Goal: Communication & Community: Participate in discussion

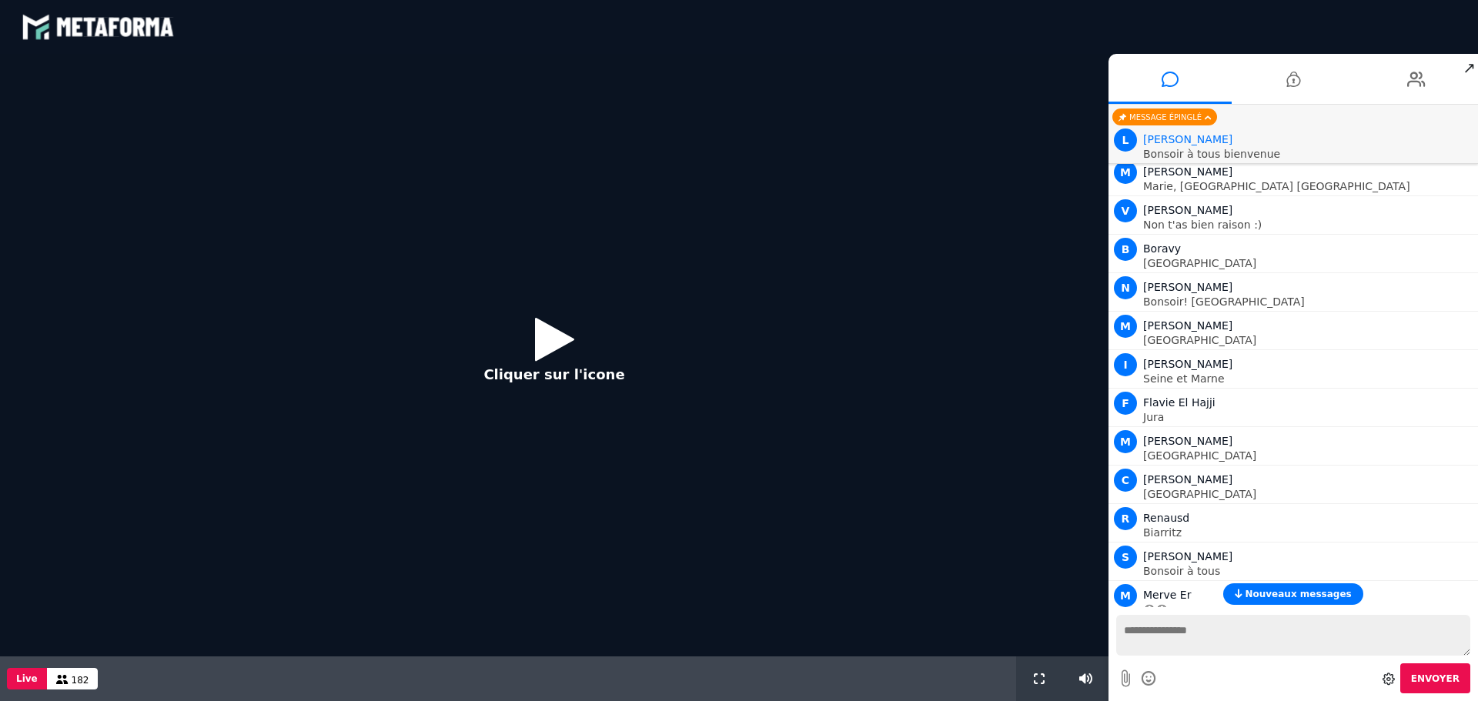
scroll to position [1344, 0]
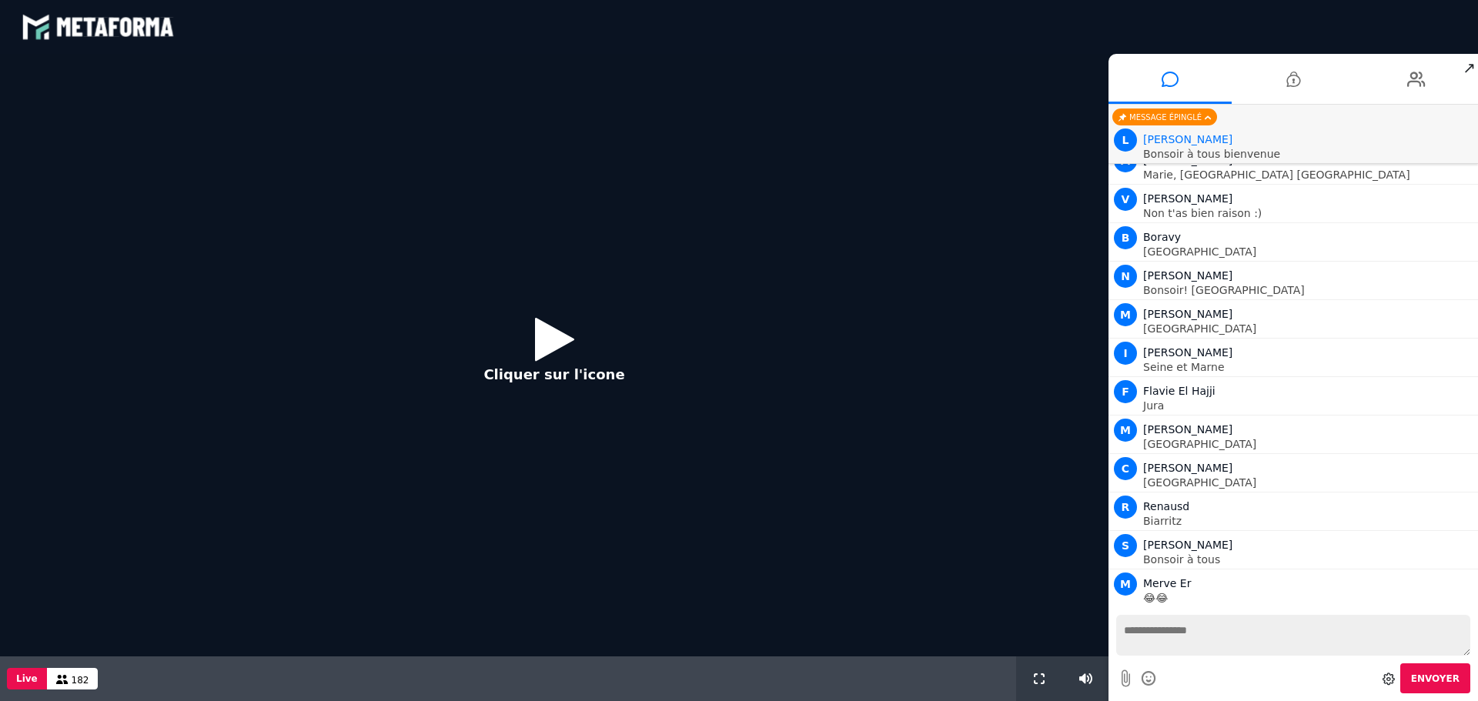
click at [1206, 640] on textarea at bounding box center [1293, 635] width 354 height 41
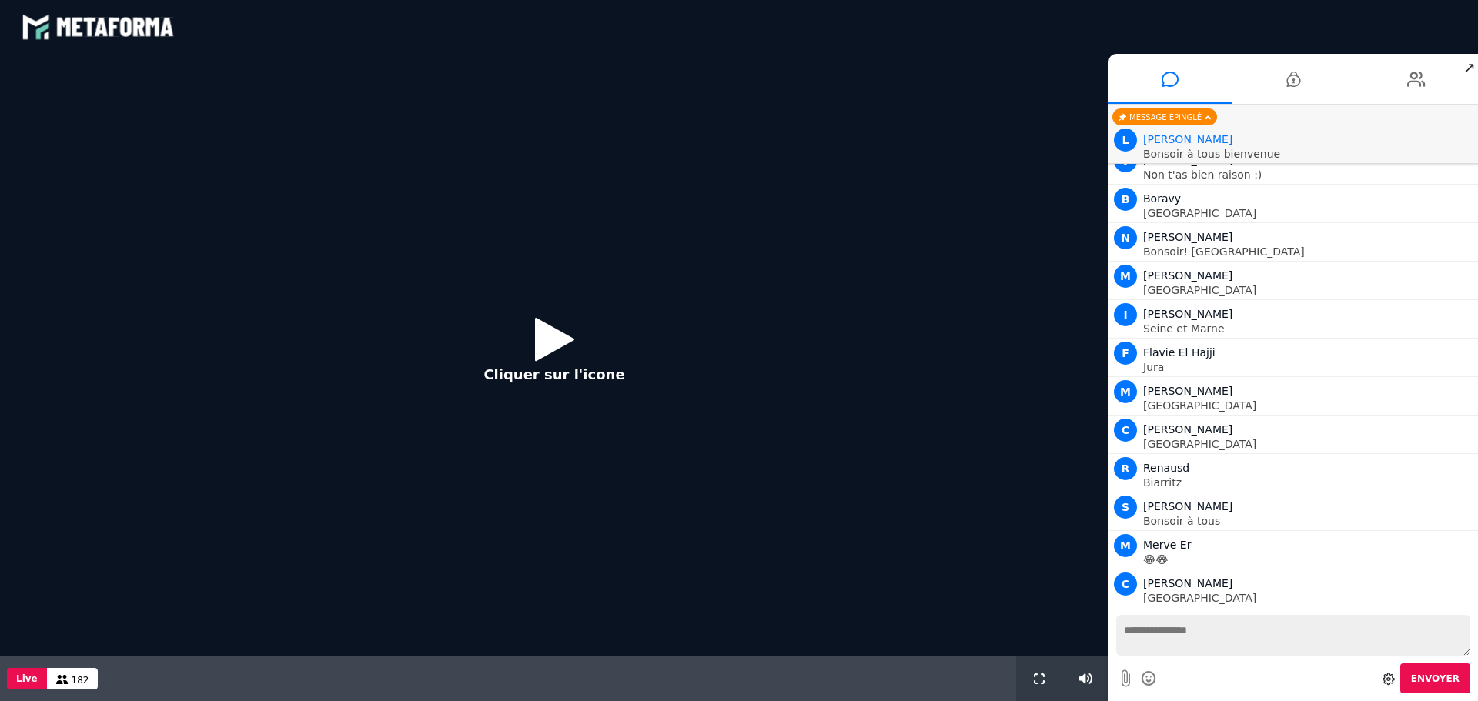
scroll to position [1460, 0]
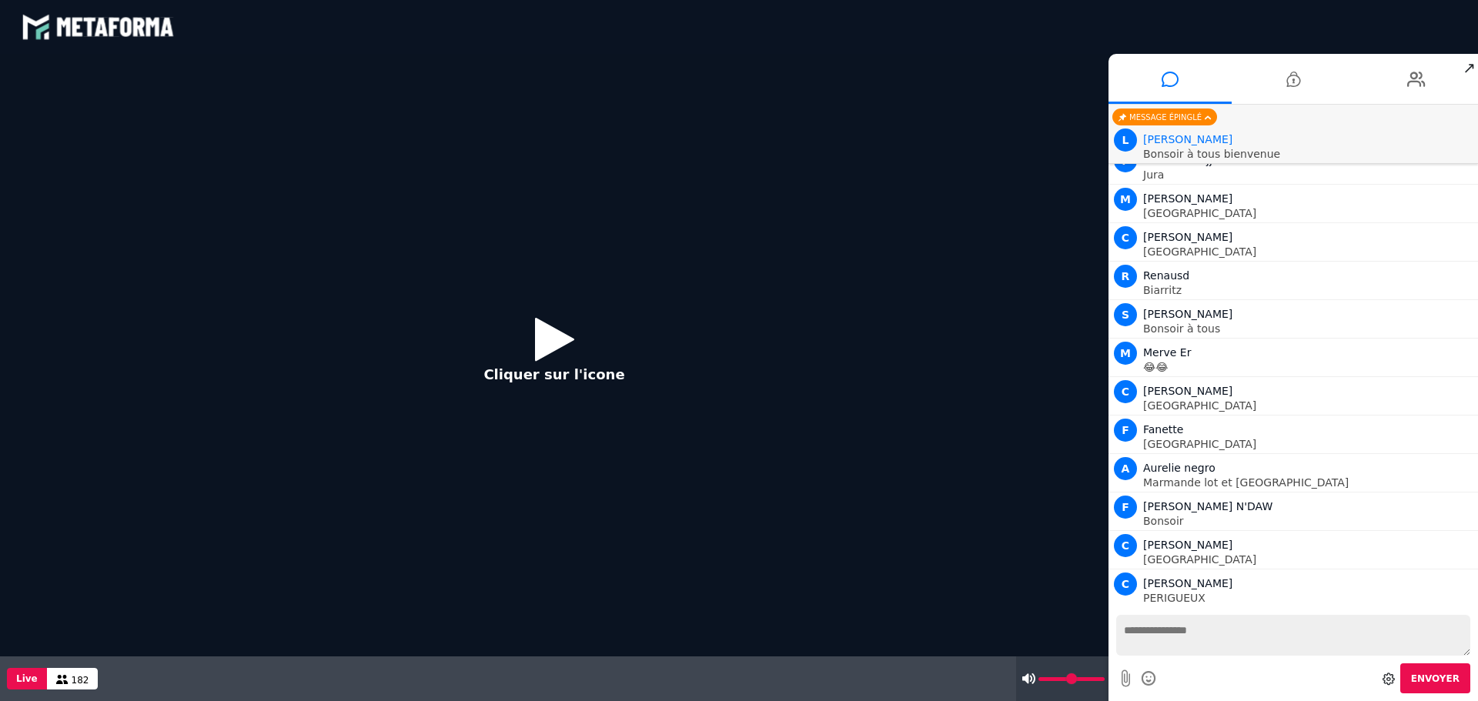
drag, startPoint x: 1084, startPoint y: 681, endPoint x: 1106, endPoint y: 678, distance: 22.4
type input "***"
click at [1105, 678] on input "range" at bounding box center [1072, 679] width 66 height 4
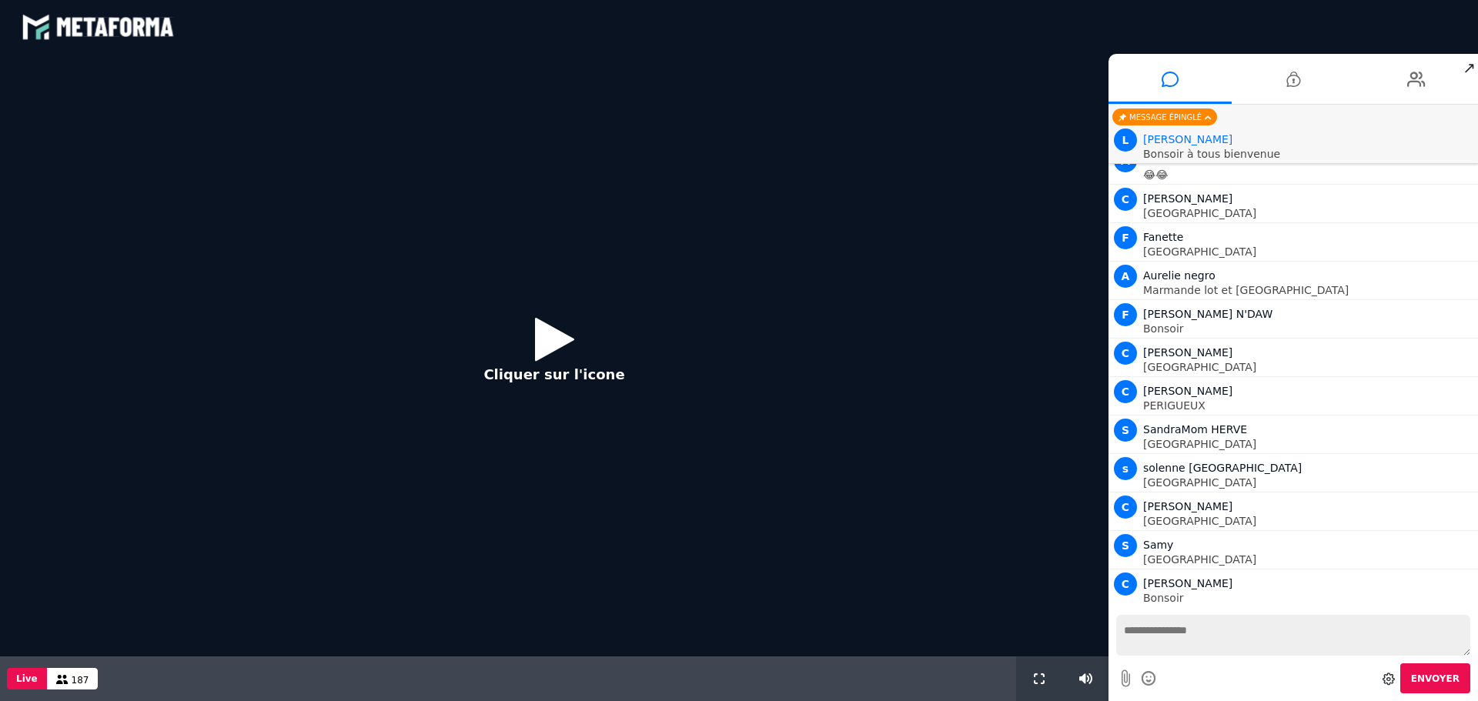
click at [1178, 665] on div "Envoyer" at bounding box center [1293, 679] width 354 height 30
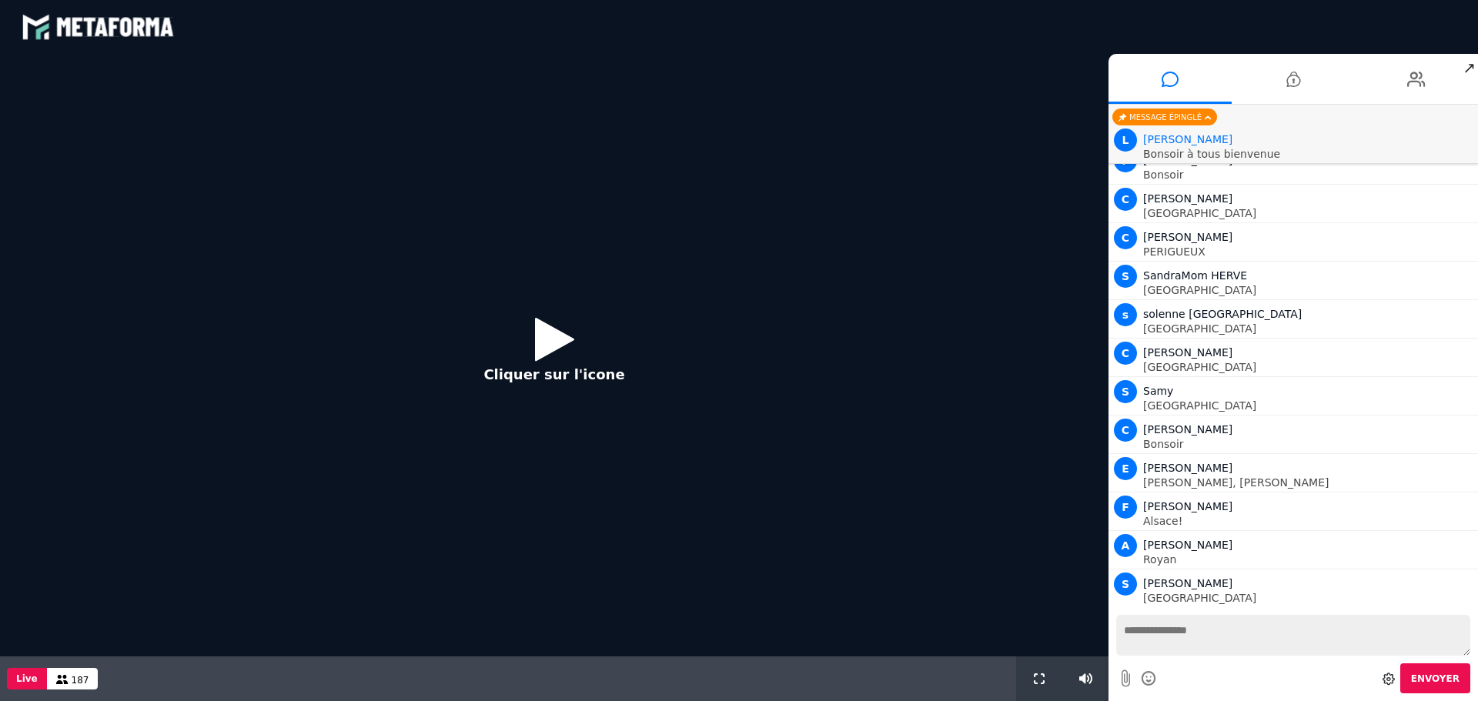
scroll to position [1960, 0]
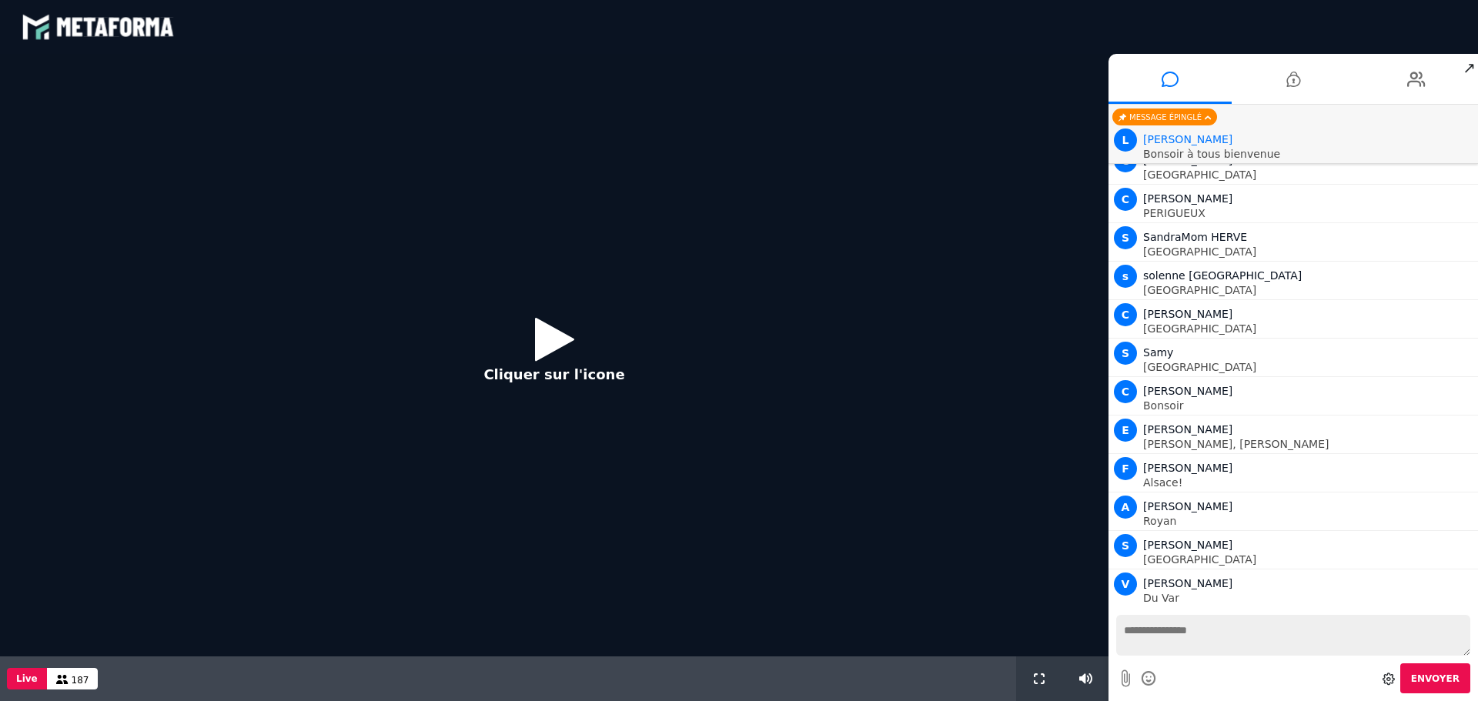
click at [552, 340] on icon at bounding box center [554, 339] width 39 height 50
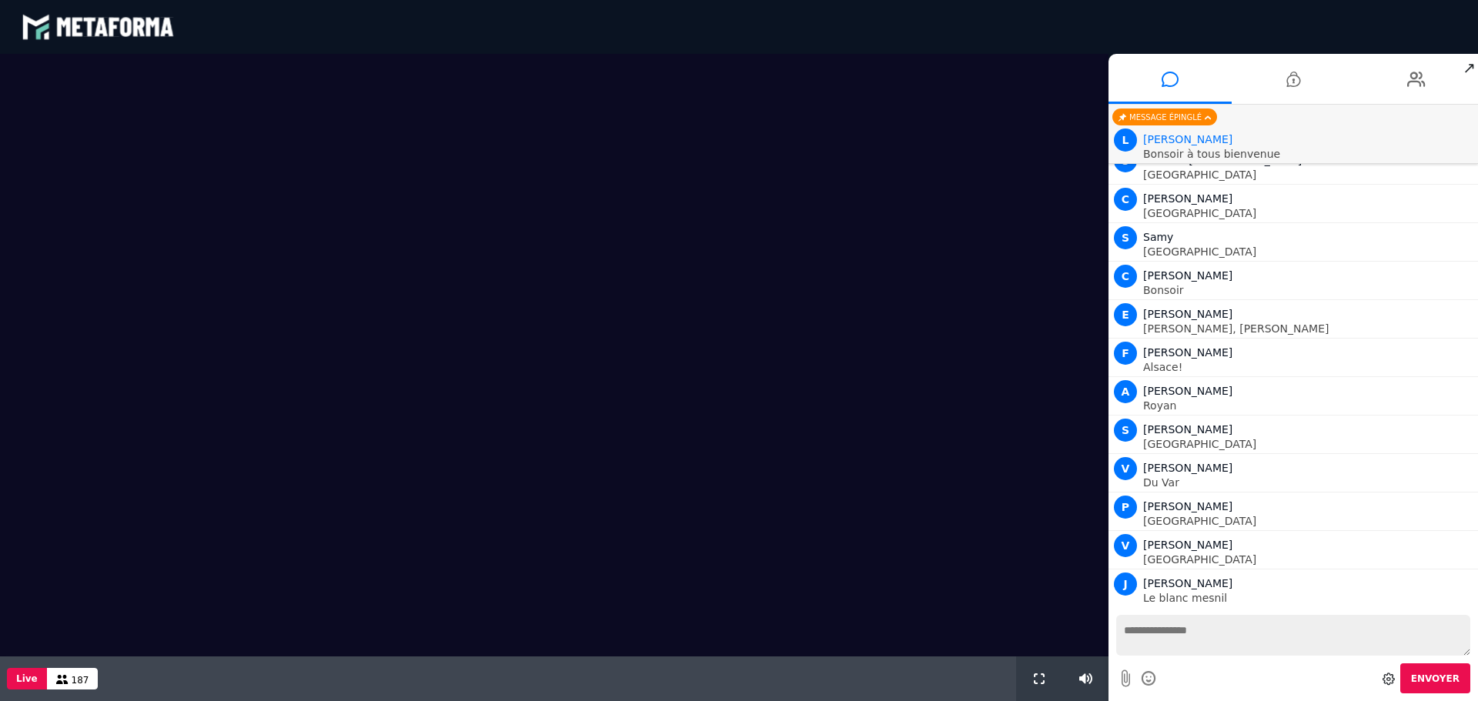
scroll to position [2114, 0]
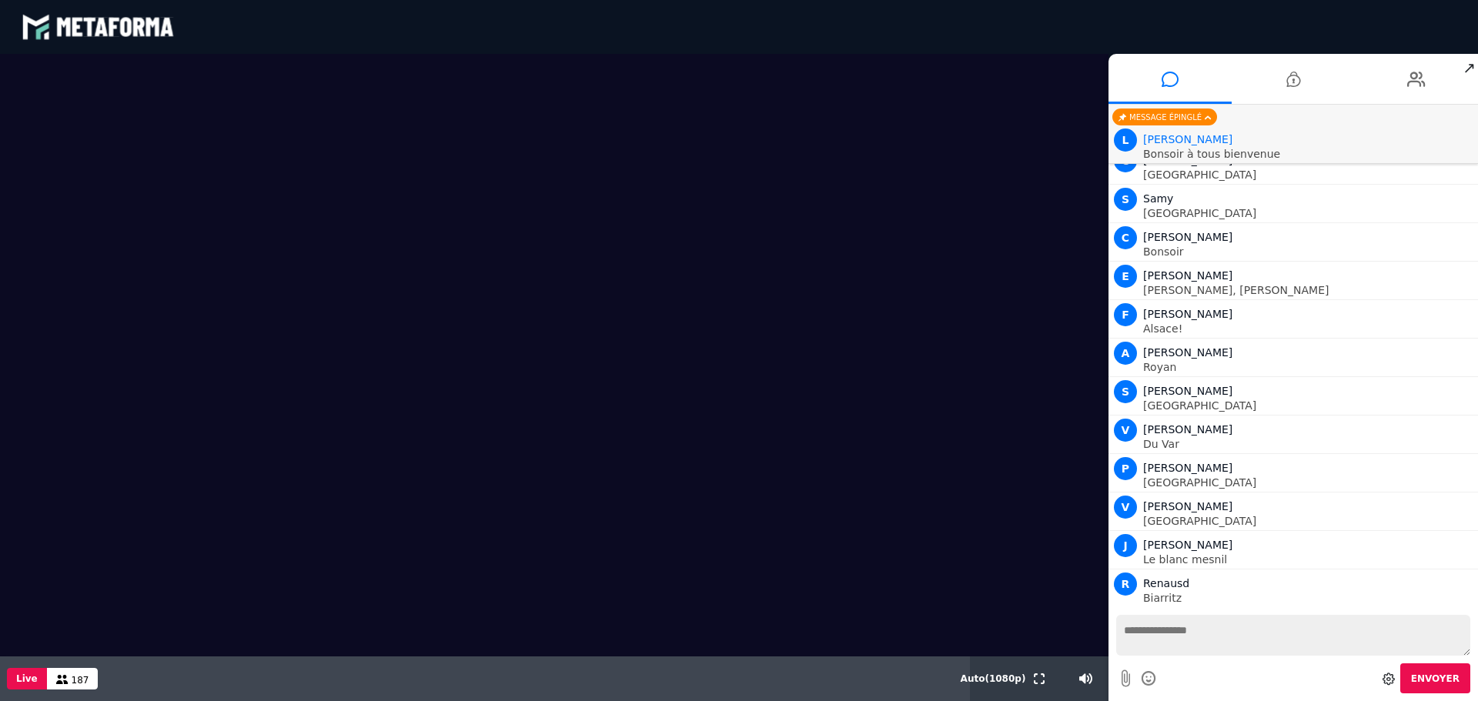
click at [1188, 634] on textarea at bounding box center [1293, 635] width 354 height 41
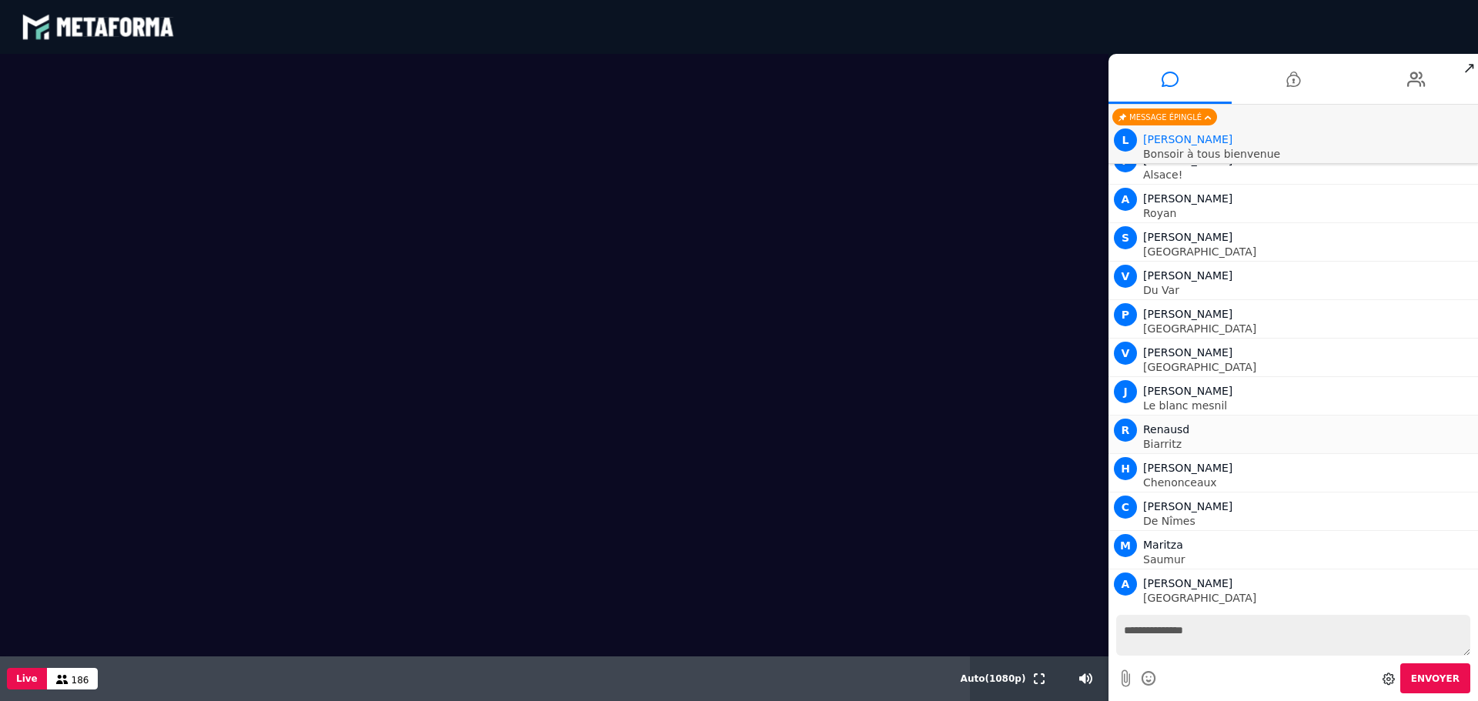
scroll to position [2345, 0]
type textarea "**********"
click at [1431, 676] on span "Envoyer" at bounding box center [1435, 679] width 49 height 11
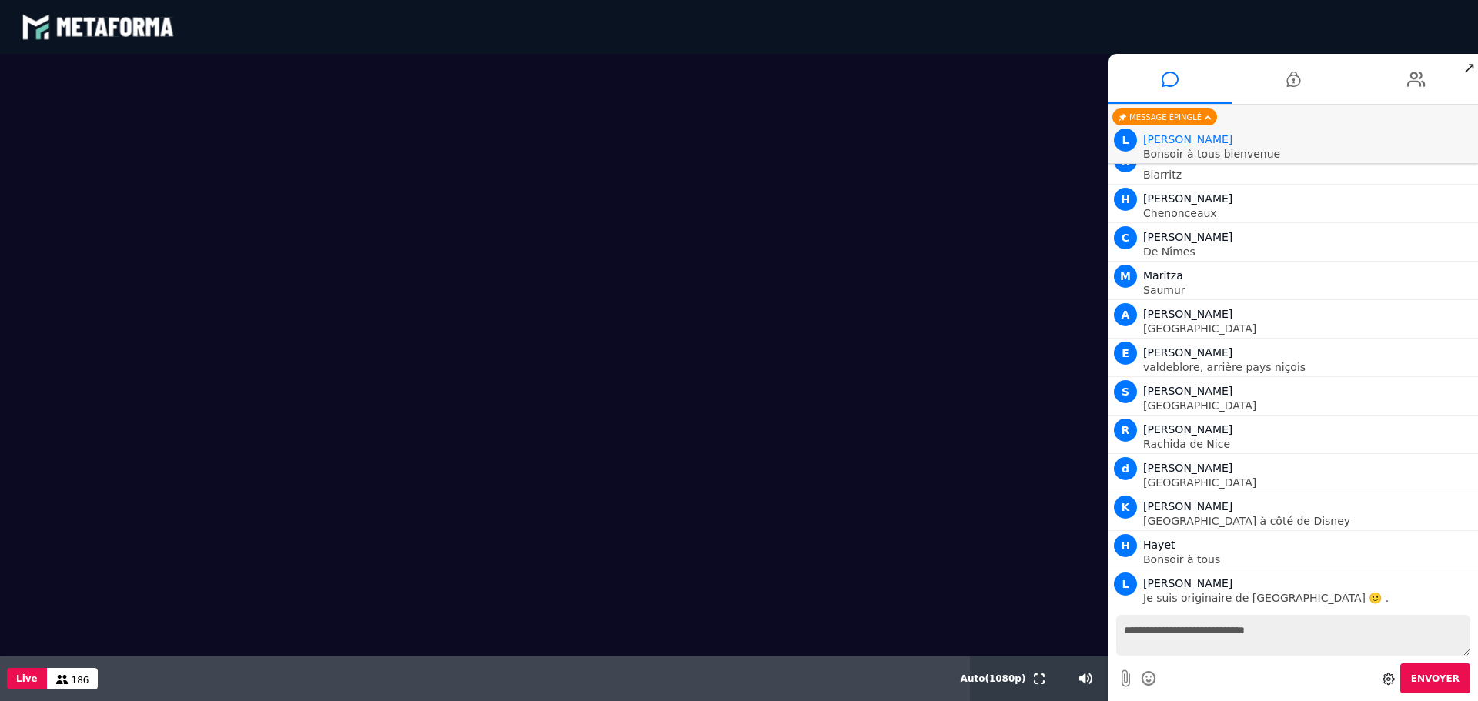
scroll to position [2576, 0]
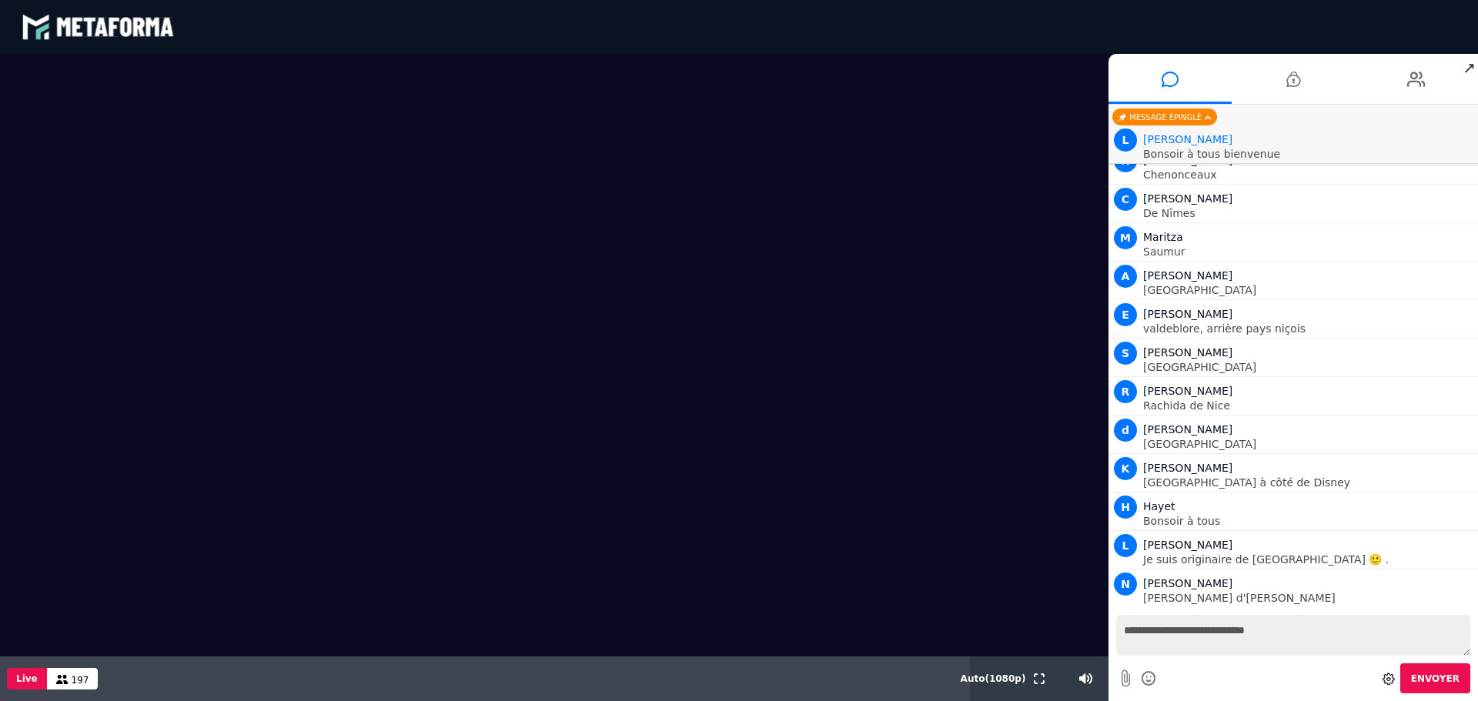
click at [1195, 116] on div "Message épinglé" at bounding box center [1164, 117] width 105 height 17
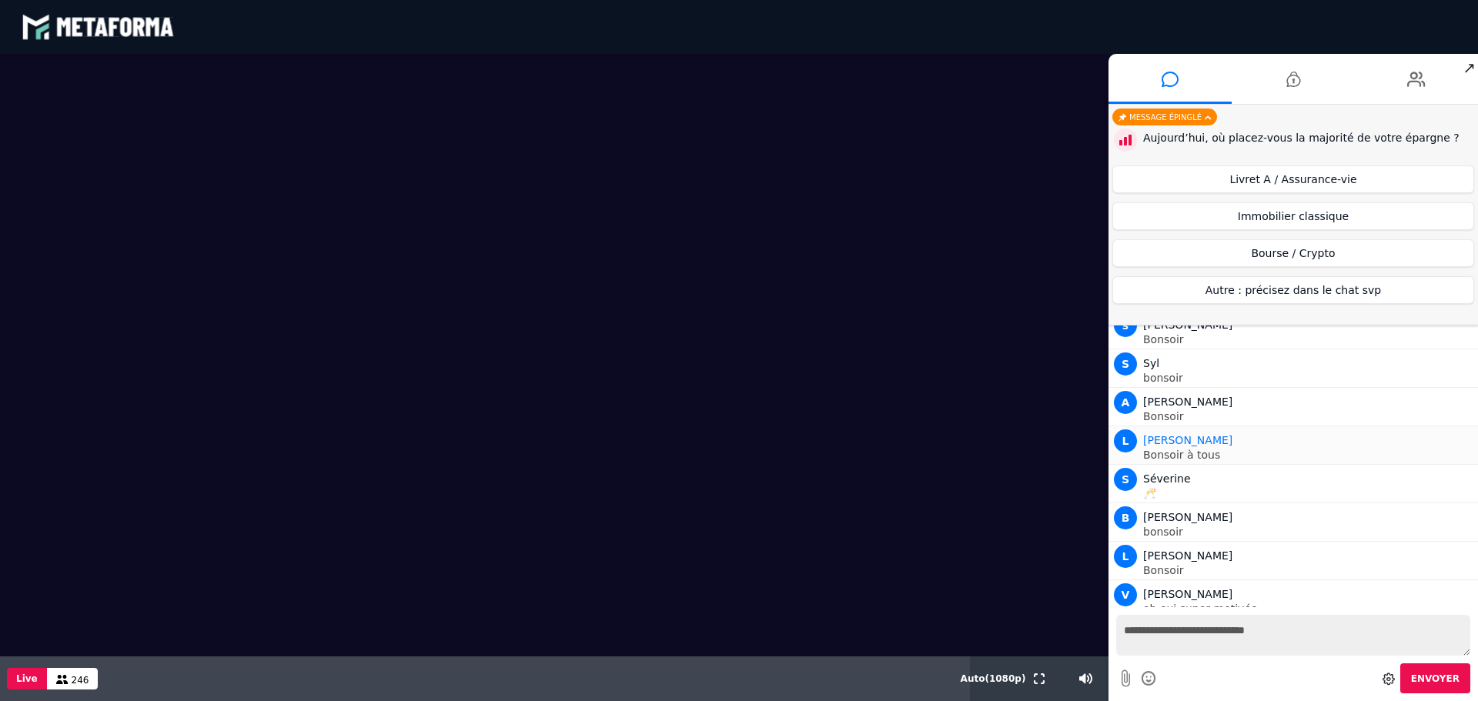
scroll to position [6090, 0]
click at [1288, 222] on button "Immobilier classique" at bounding box center [1293, 216] width 362 height 28
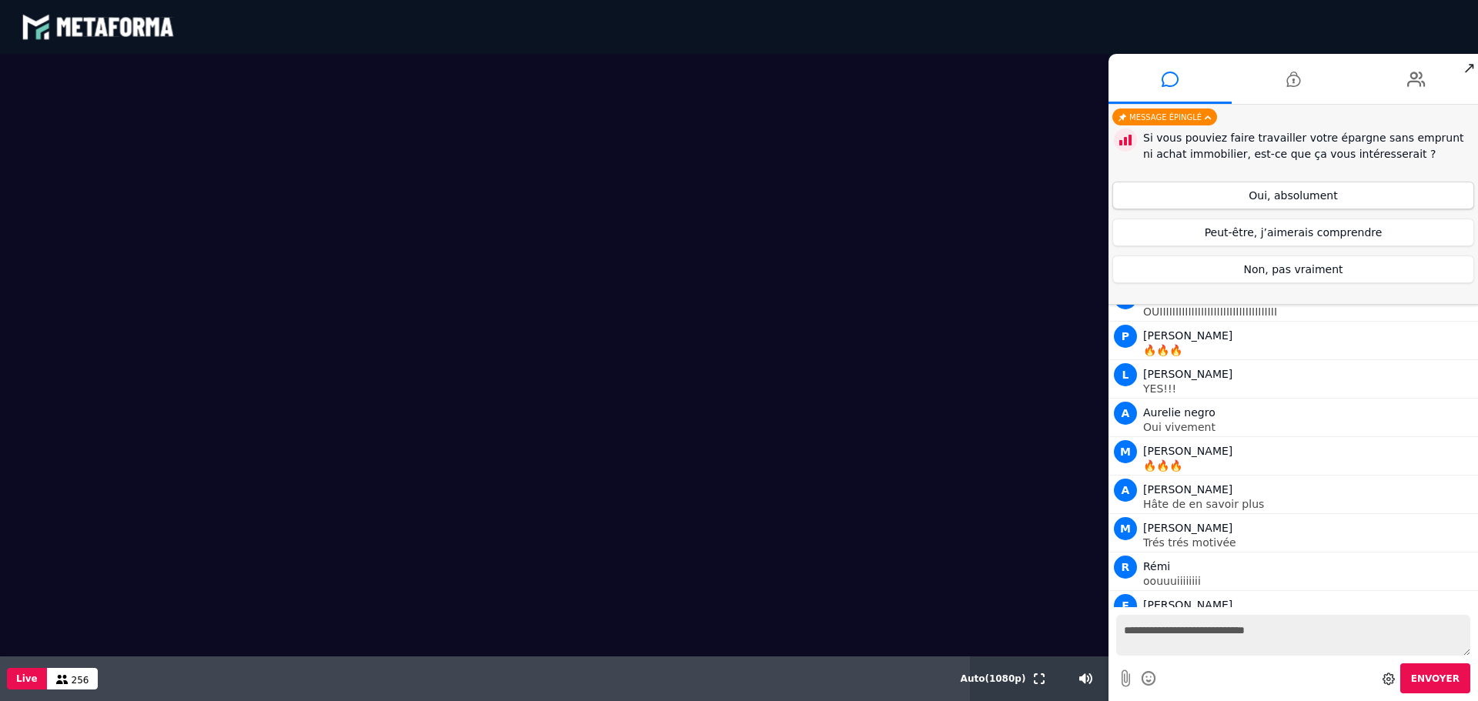
scroll to position [8322, 0]
click at [1253, 196] on button "Oui, absolument" at bounding box center [1293, 196] width 362 height 28
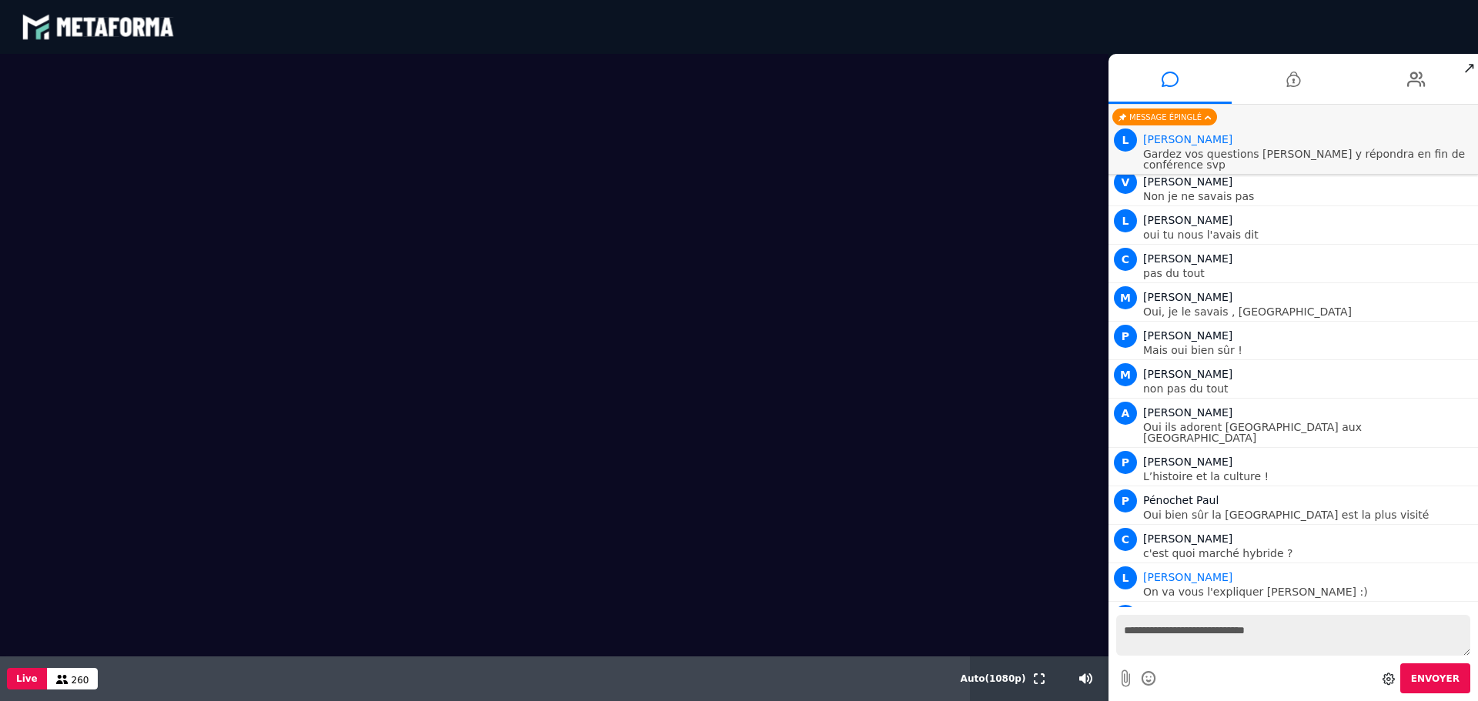
scroll to position [9554, 0]
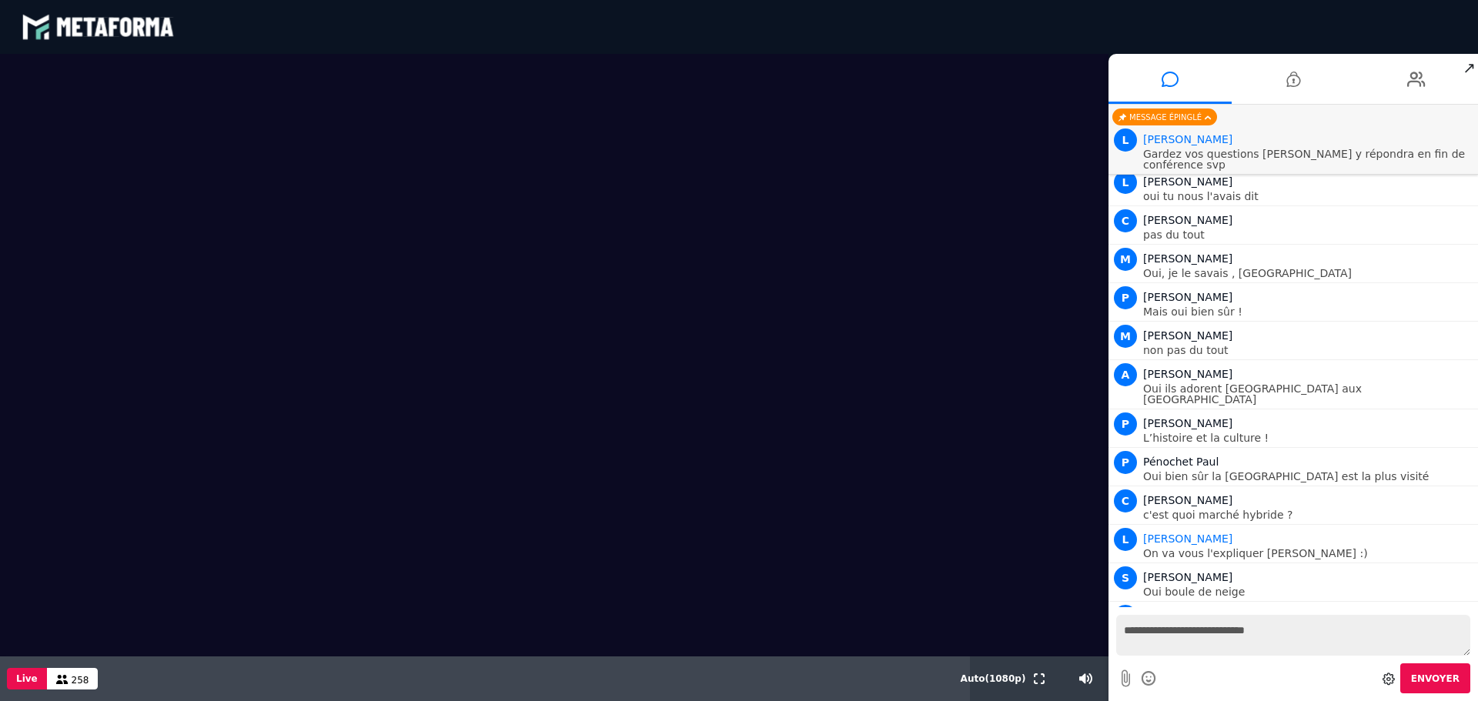
click at [1151, 676] on icon at bounding box center [1149, 678] width 17 height 19
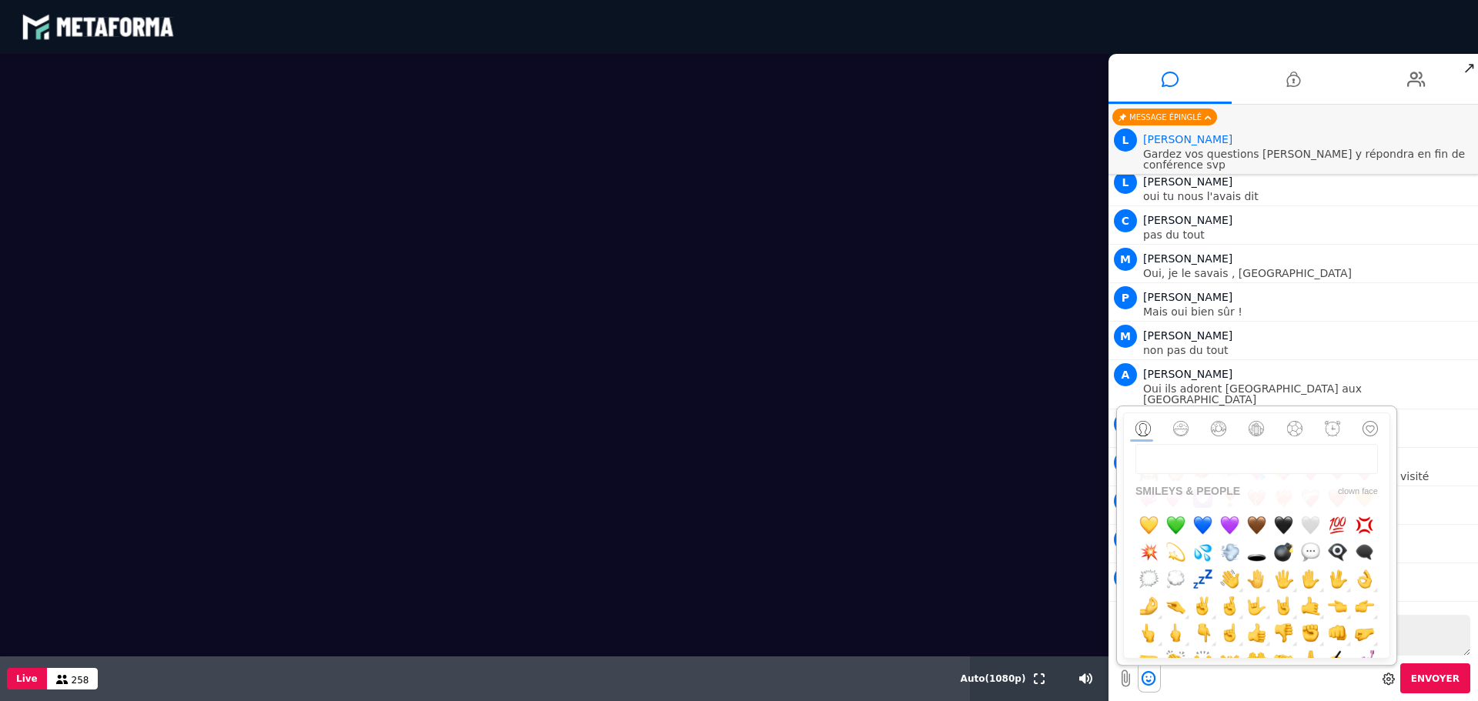
scroll to position [462, 0]
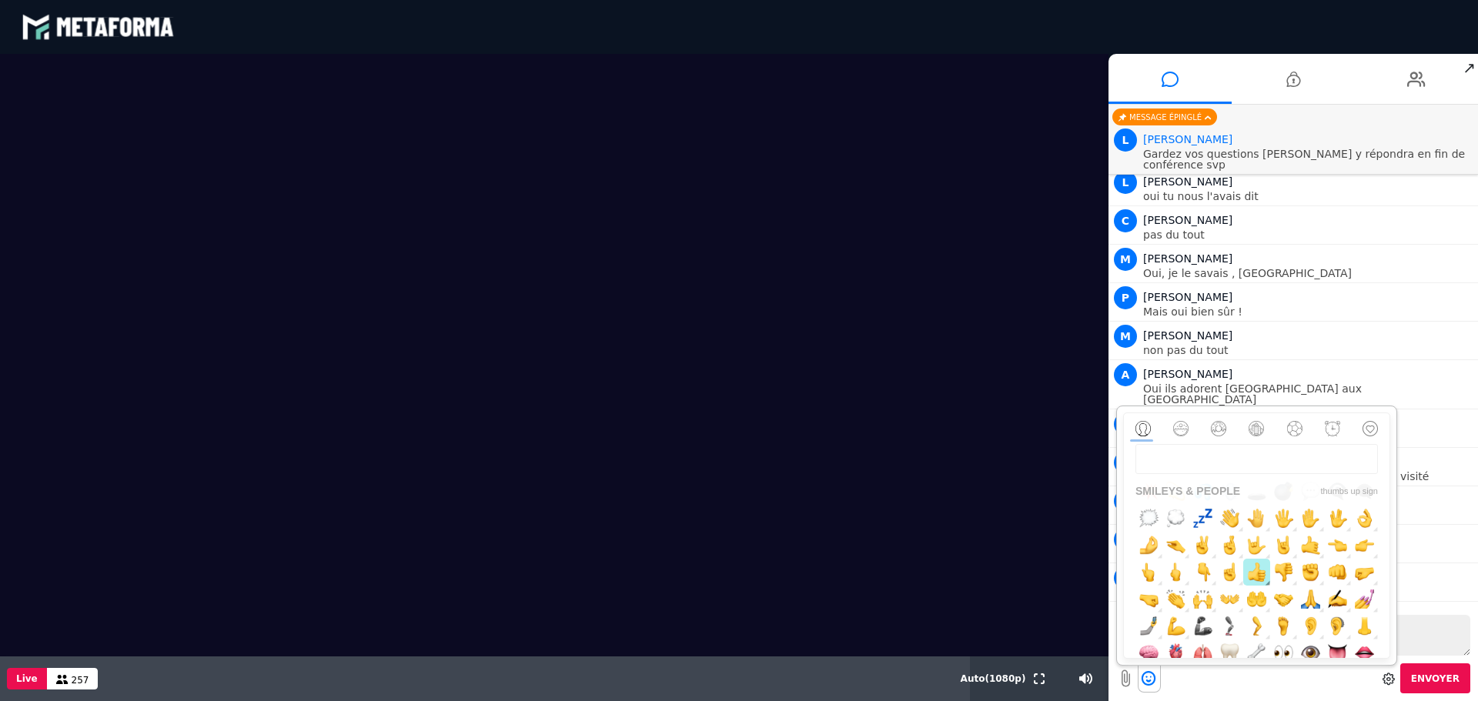
click at [1266, 582] on img "button" at bounding box center [1256, 572] width 19 height 19
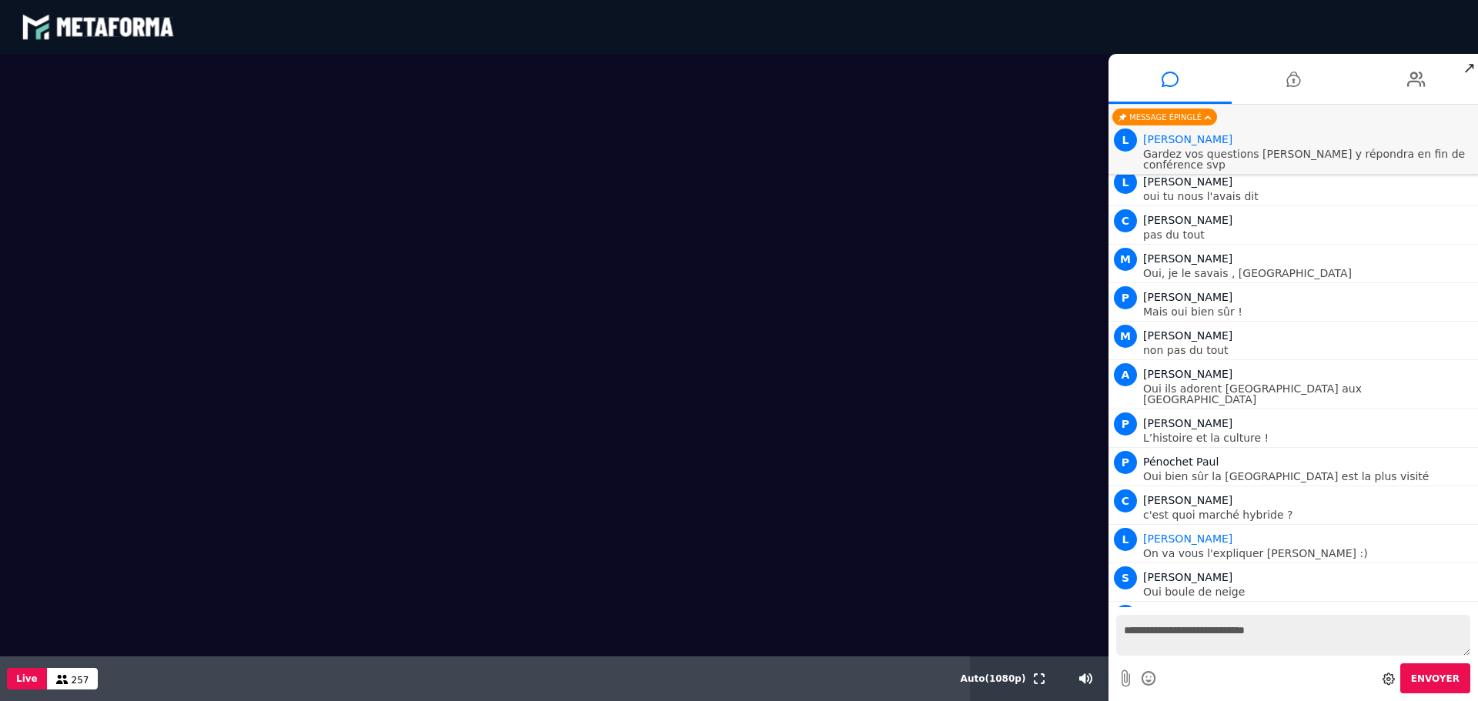
click at [1435, 674] on span "Envoyer" at bounding box center [1435, 679] width 49 height 11
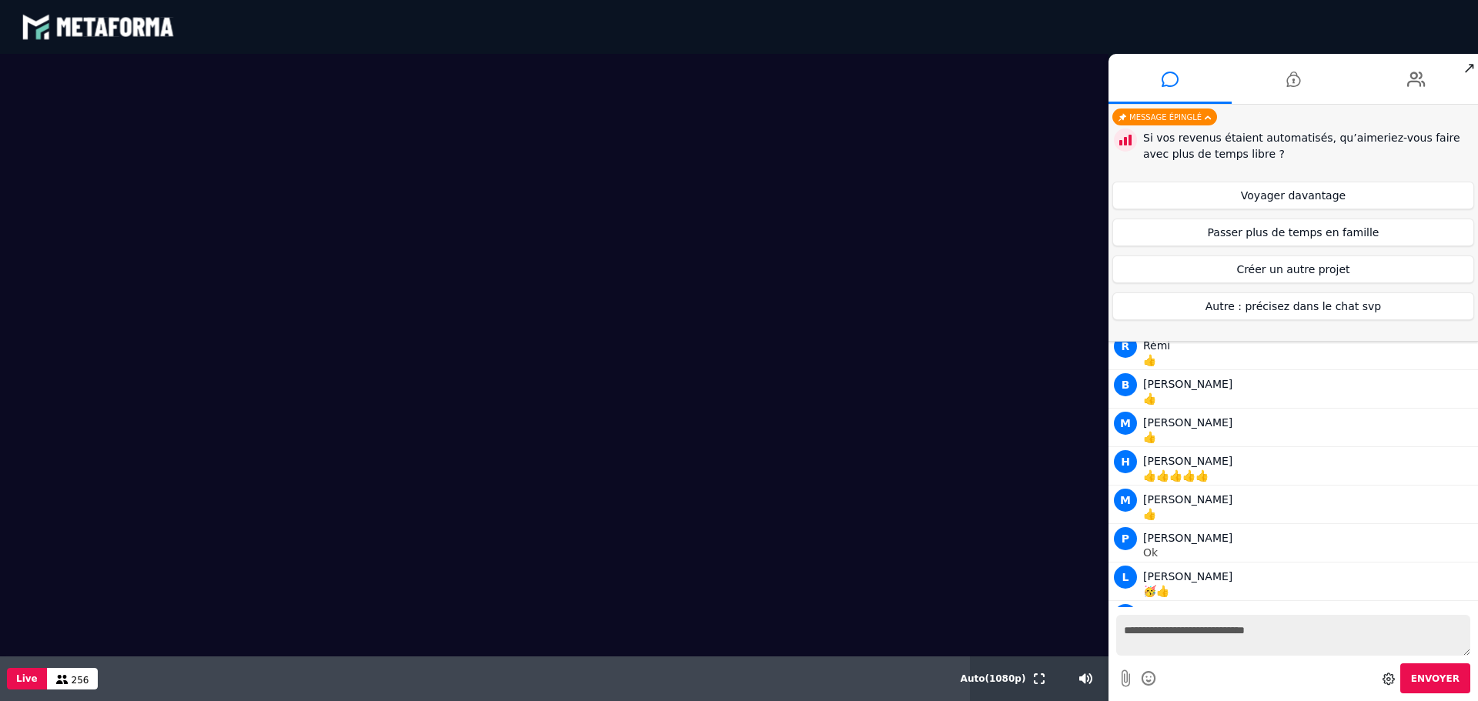
scroll to position [10104, 0]
click at [1286, 259] on button "Créer un autre projet" at bounding box center [1293, 270] width 362 height 28
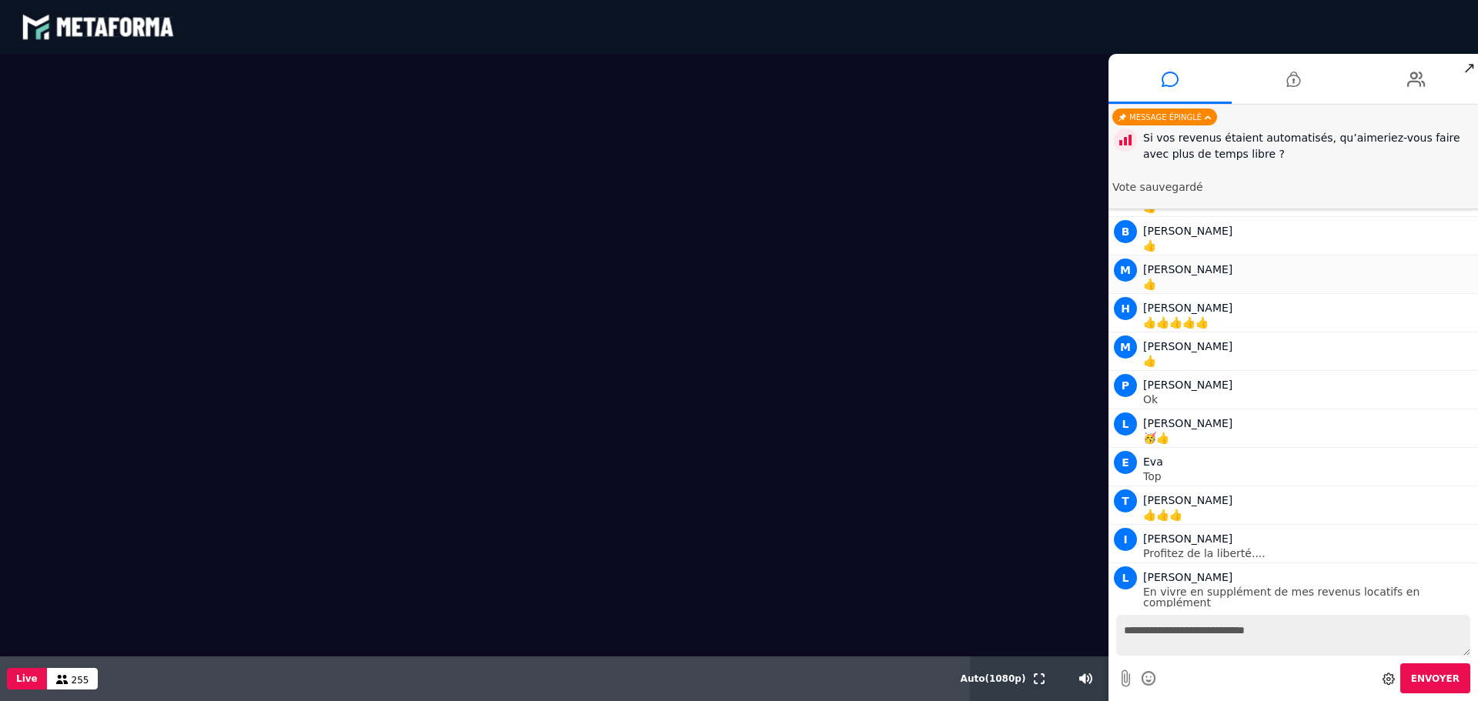
scroll to position [10258, 0]
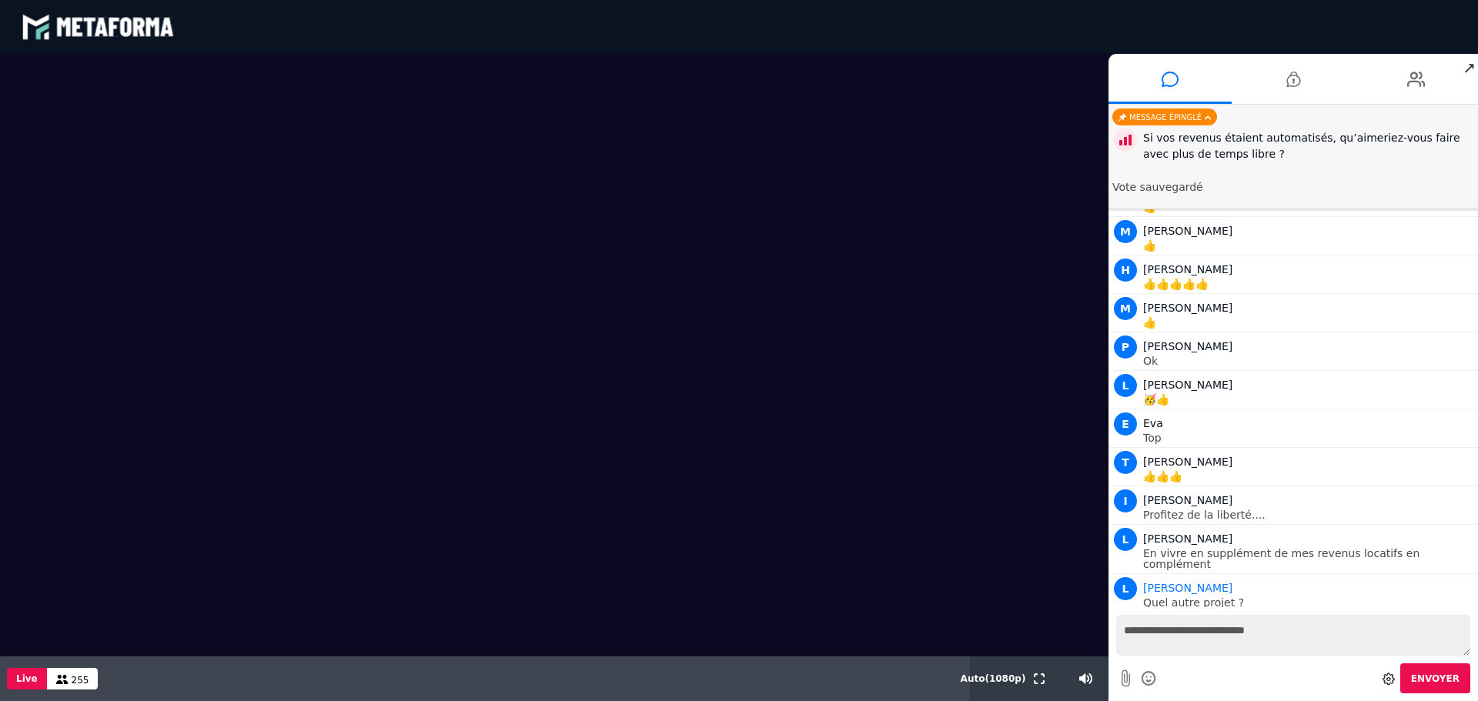
click at [1167, 642] on textarea "**********" at bounding box center [1293, 635] width 354 height 41
type textarea "***"
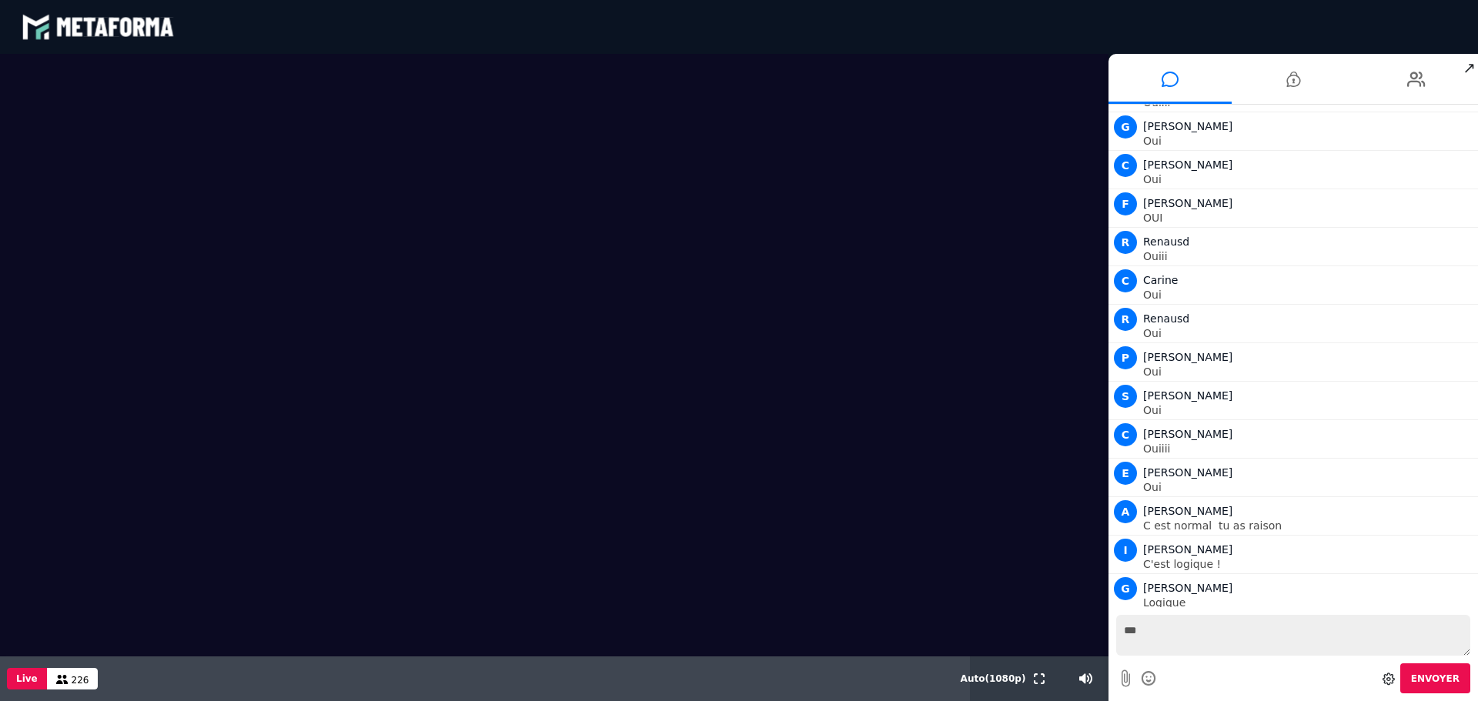
scroll to position [14800, 0]
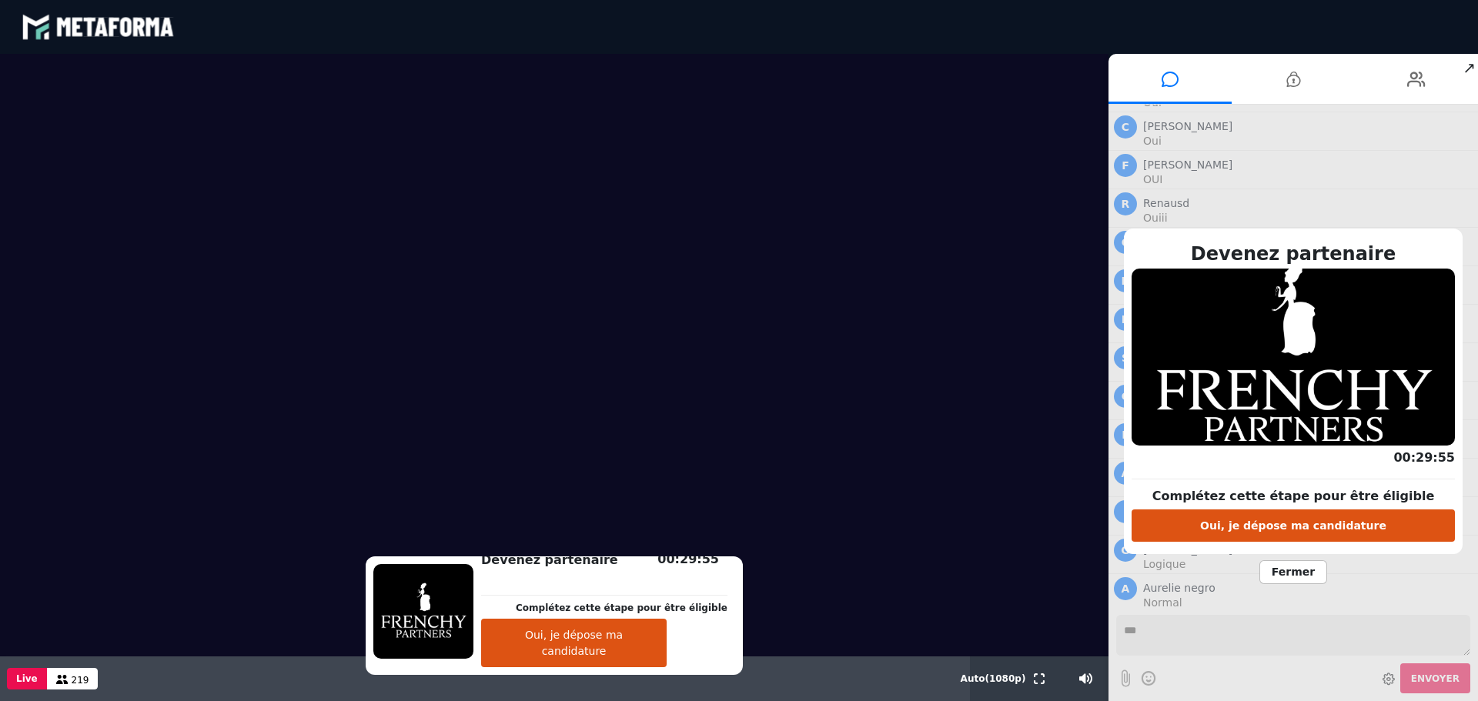
click at [1293, 577] on span "Fermer" at bounding box center [1294, 572] width 68 height 24
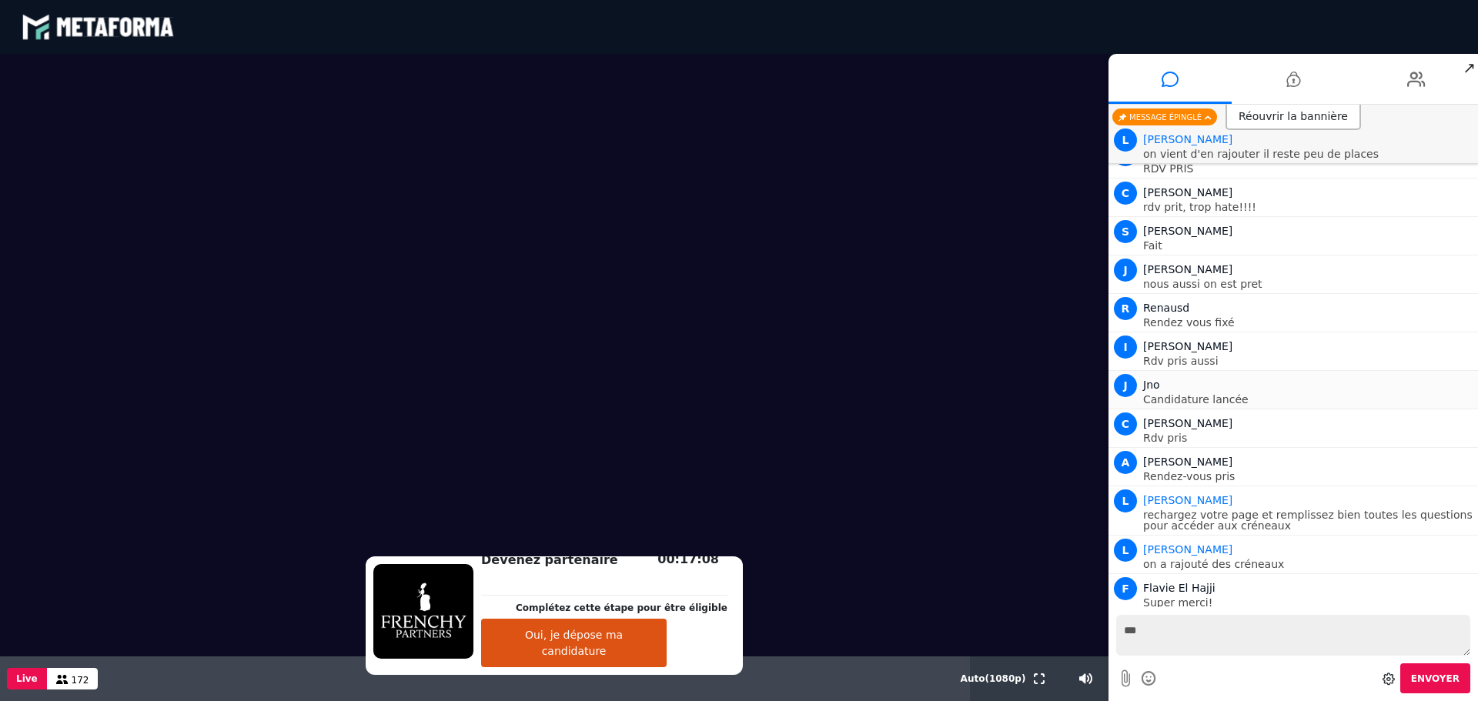
scroll to position [16757, 0]
